Goal: Task Accomplishment & Management: Complete application form

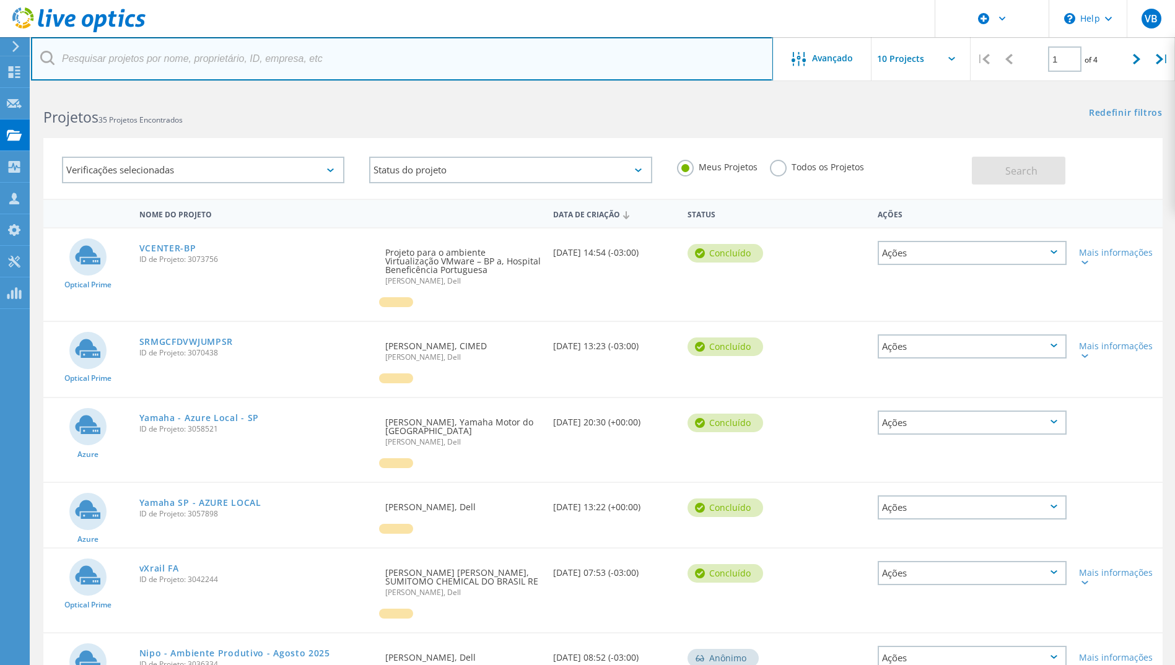
click at [188, 61] on input "text" at bounding box center [402, 58] width 742 height 43
type input "SOMPO"
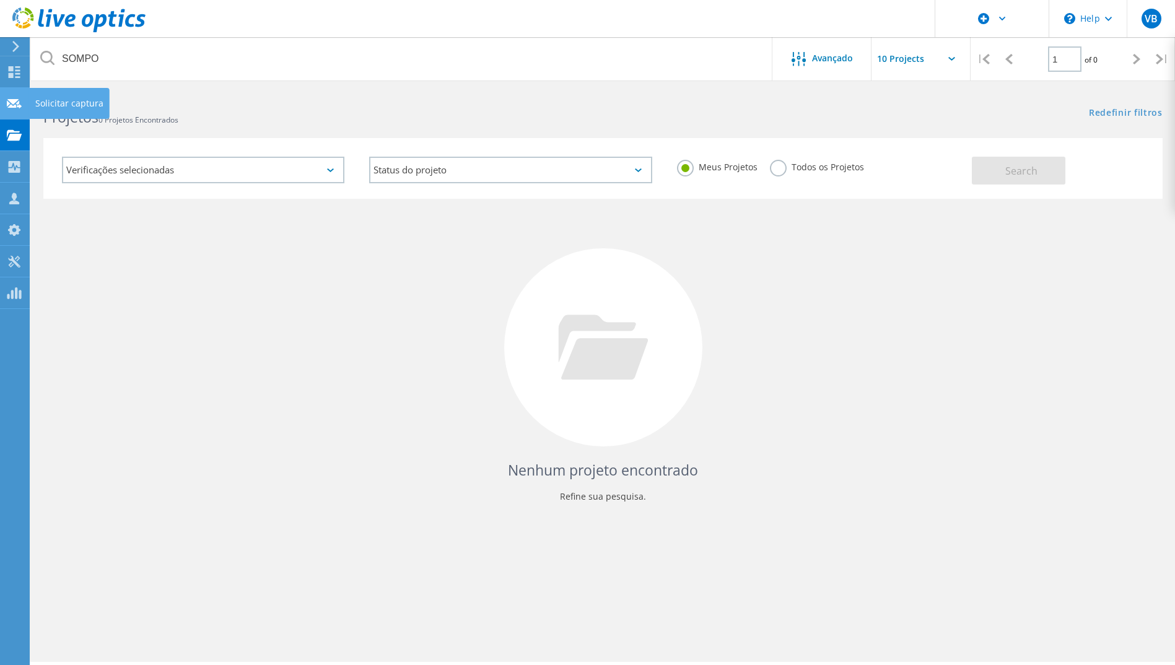
click at [14, 99] on use at bounding box center [14, 102] width 15 height 9
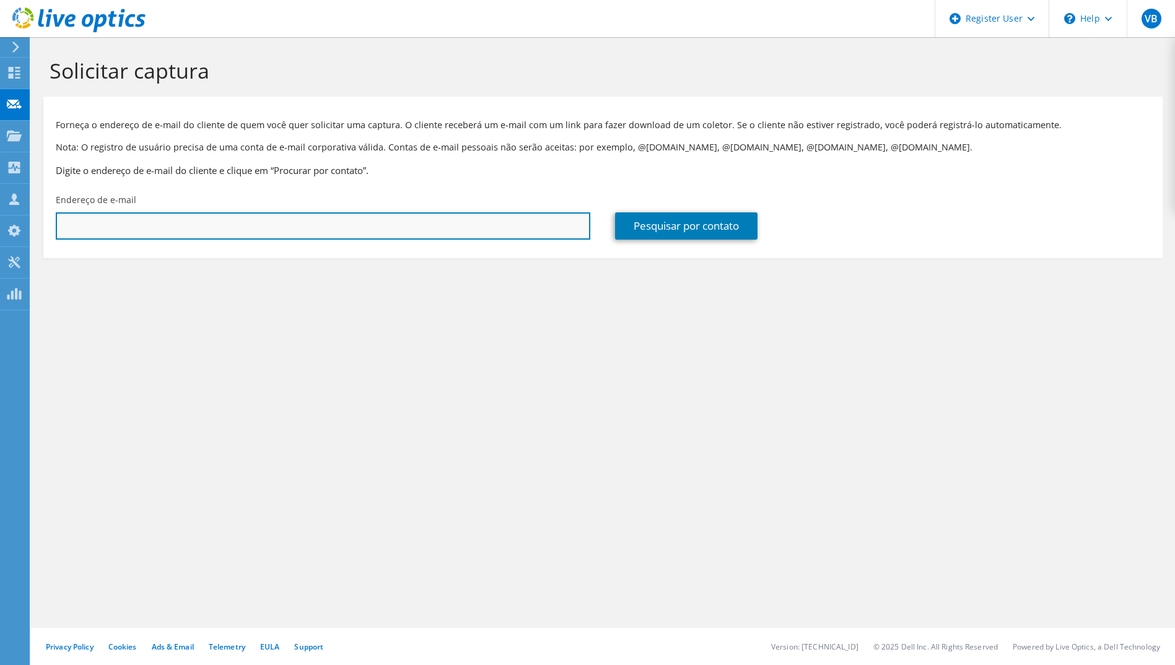
click at [120, 231] on input "text" at bounding box center [323, 225] width 534 height 27
paste input "[EMAIL_ADDRESS][DOMAIN_NAME]"
type input "[EMAIL_ADDRESS][DOMAIN_NAME]"
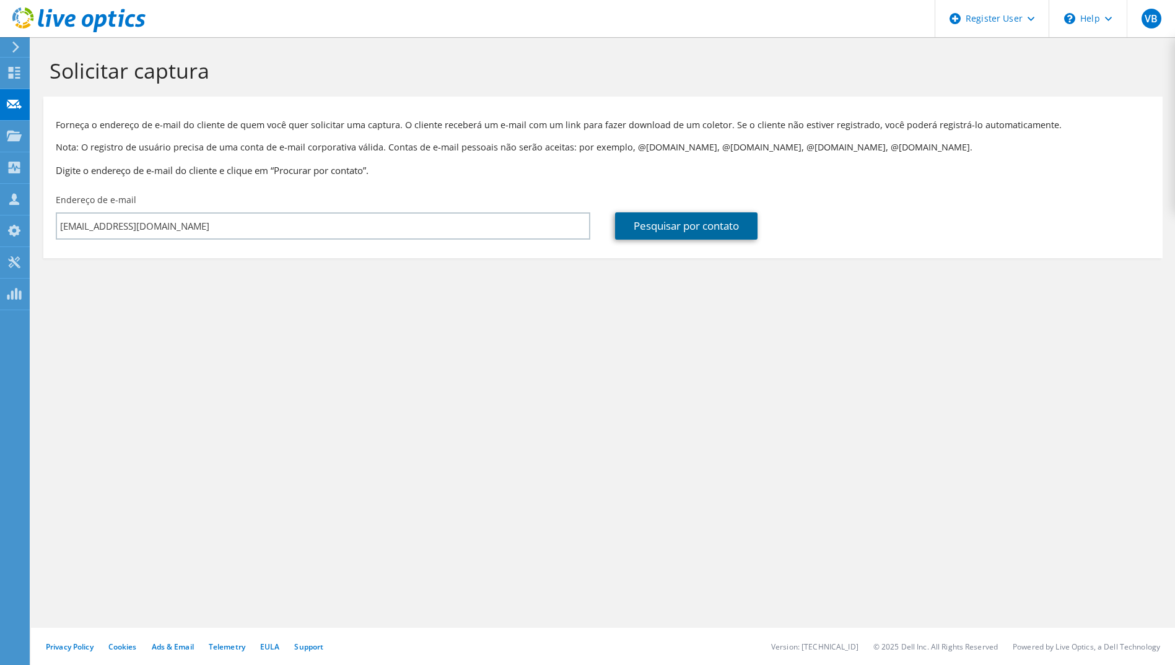
click at [645, 231] on link "Pesquisar por contato" at bounding box center [686, 225] width 142 height 27
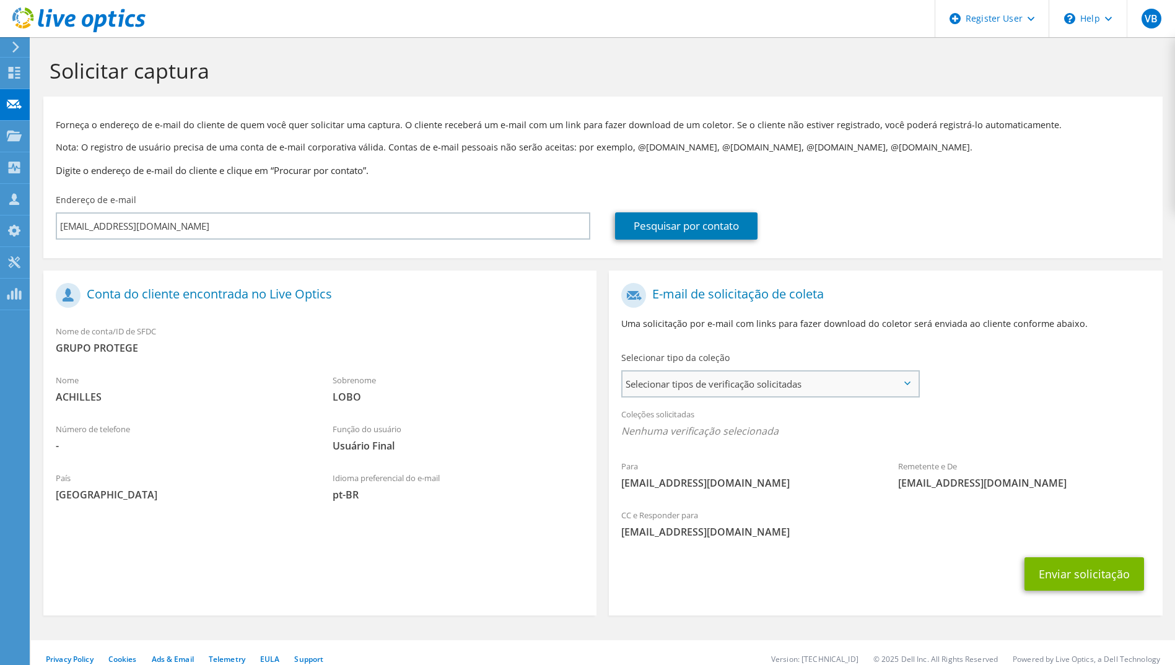
click at [687, 389] on span "Selecionar tipos de verificação solicitadas" at bounding box center [769, 383] width 295 height 25
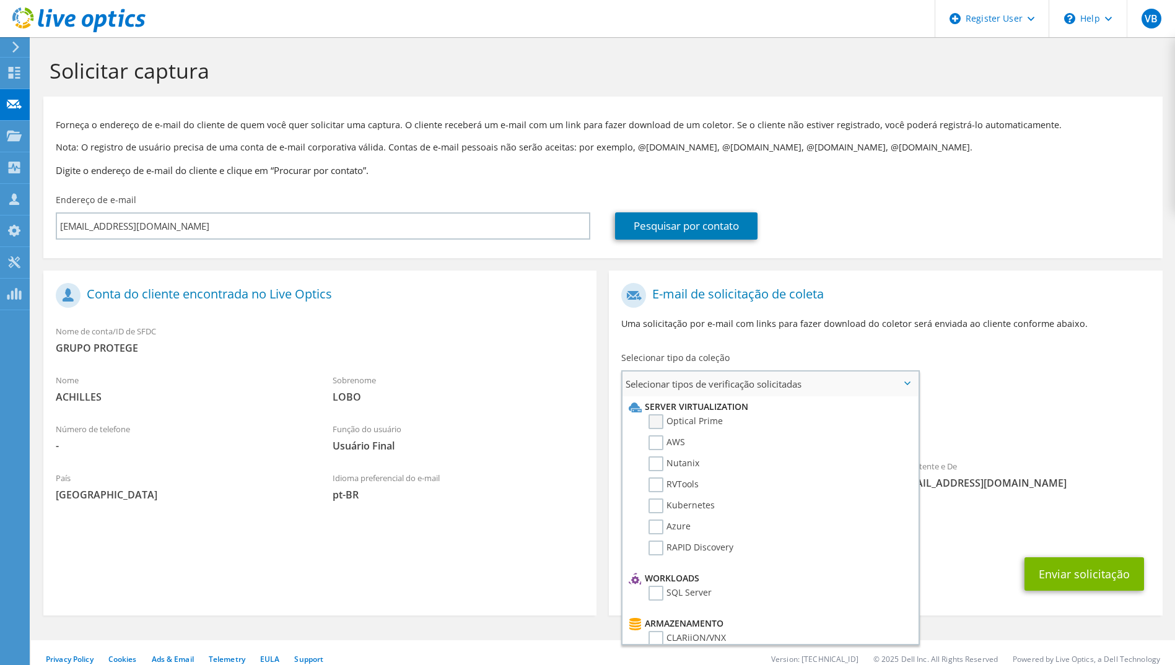
click at [685, 422] on label "Optical Prime" at bounding box center [685, 421] width 74 height 15
click at [0, 0] on input "Optical Prime" at bounding box center [0, 0] width 0 height 0
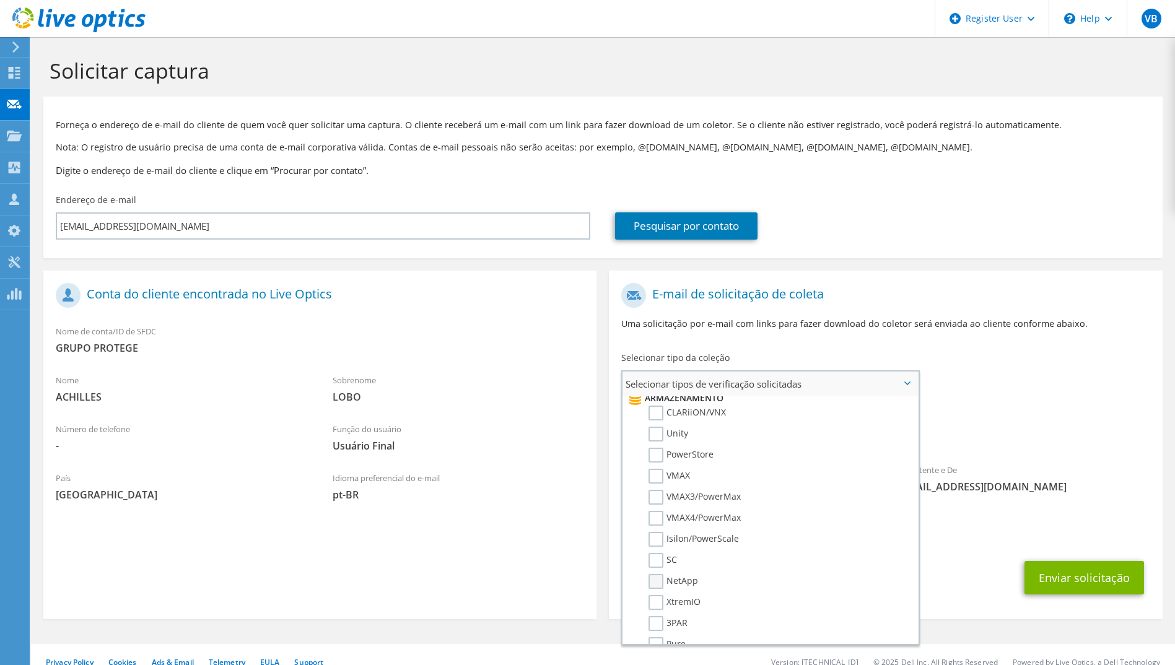
scroll to position [214, 0]
click at [653, 511] on label "VMAX3/PowerMax" at bounding box center [694, 508] width 92 height 15
click at [0, 0] on input "VMAX3/PowerMax" at bounding box center [0, 0] width 0 height 0
click at [653, 528] on label "VMAX4/PowerMax" at bounding box center [694, 529] width 92 height 15
click at [0, 0] on input "VMAX4/PowerMax" at bounding box center [0, 0] width 0 height 0
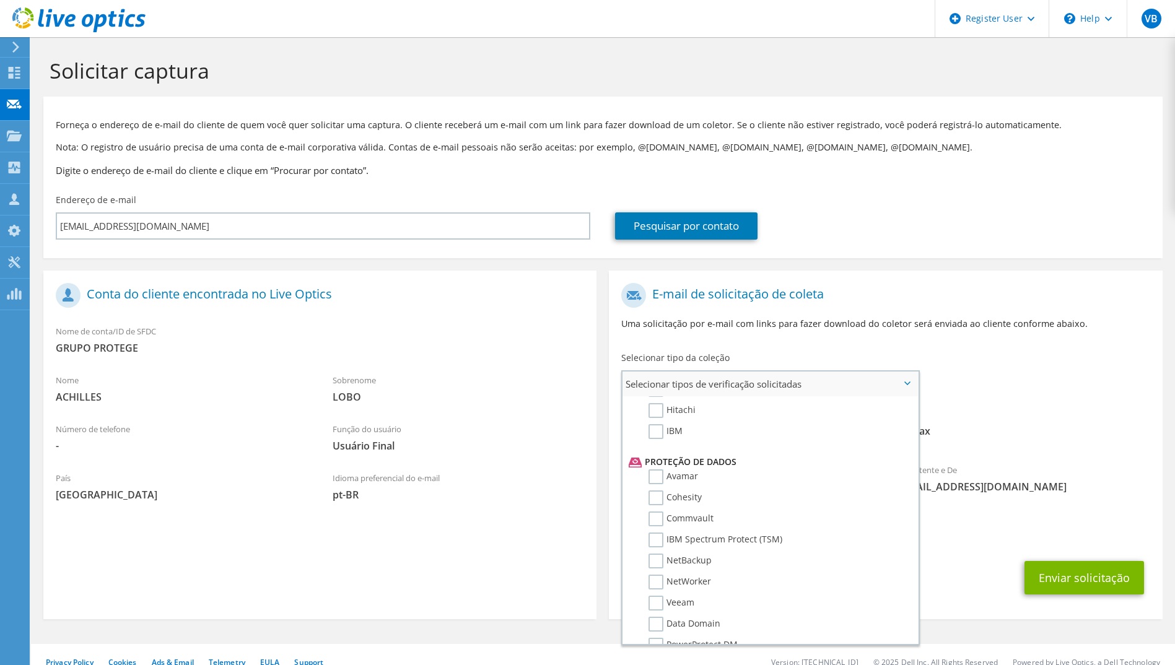
scroll to position [547, 0]
click at [656, 628] on label "Dossier" at bounding box center [672, 624] width 49 height 15
click at [0, 0] on input "Dossier" at bounding box center [0, 0] width 0 height 0
click at [968, 516] on div "CC e Responder para [EMAIL_ADDRESS][DOMAIN_NAME]" at bounding box center [885, 527] width 553 height 43
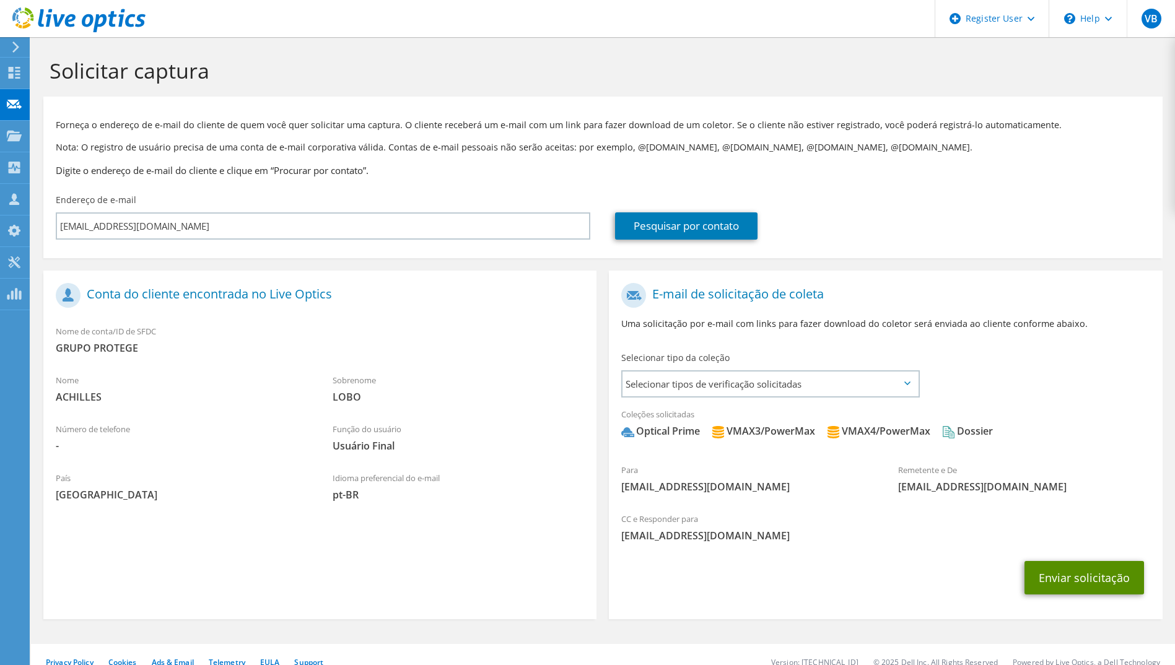
click at [1064, 588] on button "Enviar solicitação" at bounding box center [1083, 577] width 119 height 33
